Goal: Use online tool/utility: Use online tool/utility

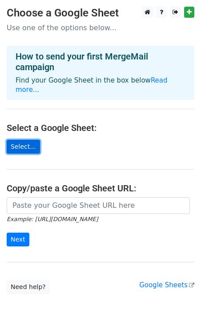
click at [28, 140] on link "Select..." at bounding box center [23, 147] width 33 height 14
click at [79, 231] on form "Example: [URL][DOMAIN_NAME] Next" at bounding box center [100, 222] width 187 height 50
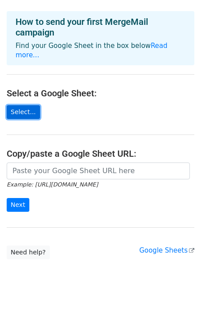
click at [25, 105] on link "Select..." at bounding box center [23, 112] width 33 height 14
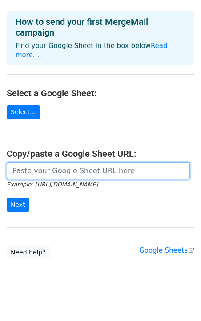
click at [34, 163] on input "url" at bounding box center [98, 171] width 183 height 17
paste input "[URL][DOMAIN_NAME]"
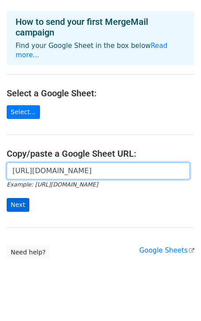
type input "[URL][DOMAIN_NAME]"
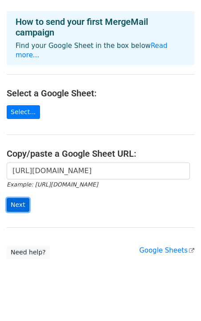
click at [16, 198] on input "Next" at bounding box center [18, 205] width 23 height 14
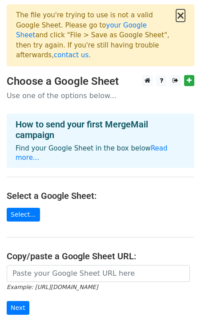
click at [181, 13] on button "×" at bounding box center [180, 15] width 9 height 11
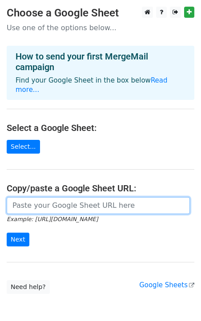
click at [95, 198] on input "url" at bounding box center [98, 205] width 183 height 17
paste input "[URL][DOMAIN_NAME]"
type input "[URL][DOMAIN_NAME]"
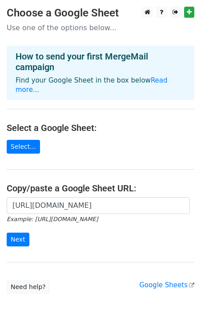
click at [67, 221] on form "[URL][DOMAIN_NAME] Example: [URL][DOMAIN_NAME] Next" at bounding box center [100, 222] width 187 height 50
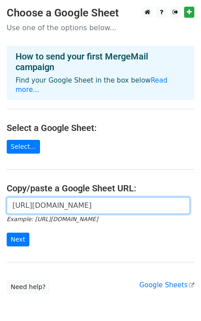
click at [64, 198] on input "[URL][DOMAIN_NAME]" at bounding box center [98, 205] width 183 height 17
